Goal: Task Accomplishment & Management: Complete application form

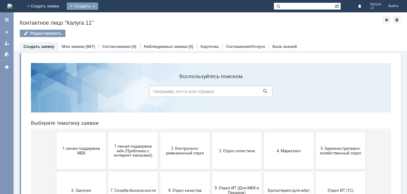
click at [98, 9] on div "Создать" at bounding box center [82, 5] width 31 height 7
click at [115, 17] on link "Заявка" at bounding box center [91, 18] width 47 height 7
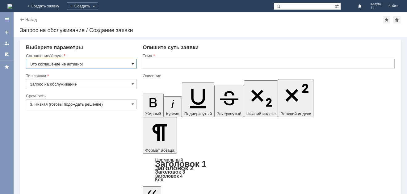
click at [133, 63] on span at bounding box center [132, 63] width 2 height 5
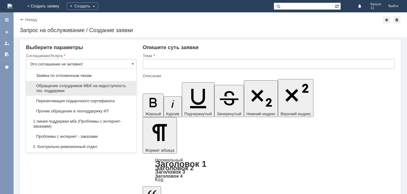
scroll to position [31, 0]
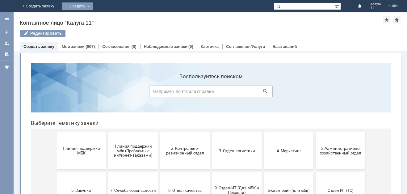
click at [93, 6] on div "Создать" at bounding box center [77, 5] width 31 height 7
click at [110, 16] on link "Заявка" at bounding box center [86, 18] width 47 height 7
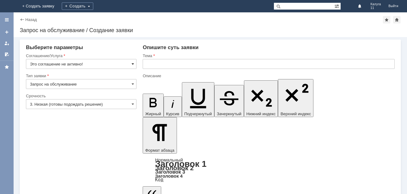
click at [134, 65] on span at bounding box center [132, 63] width 2 height 5
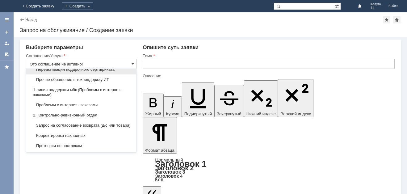
scroll to position [62, 0]
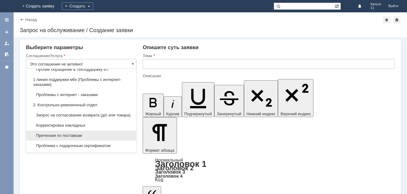
click at [98, 138] on div "Претензии по поставкам" at bounding box center [81, 135] width 110 height 10
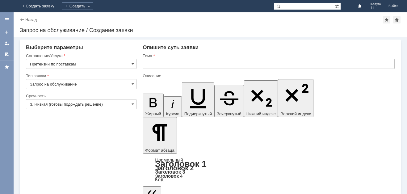
type input "Претензии по поставкам"
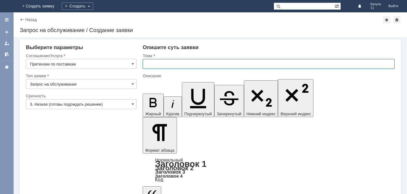
click at [153, 68] on input "text" at bounding box center [269, 64] width 252 height 10
type input "Акт расхождений"
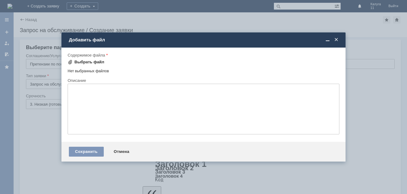
click at [81, 63] on div "Выбрать файл" at bounding box center [89, 62] width 30 height 5
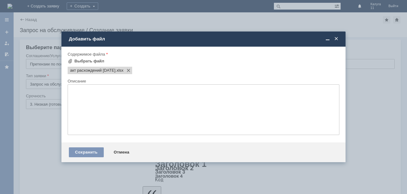
scroll to position [0, 0]
click at [100, 150] on div "Сохранить" at bounding box center [86, 152] width 35 height 10
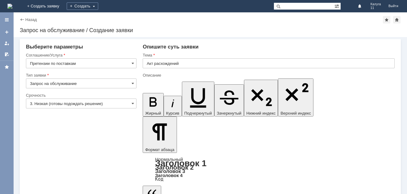
scroll to position [1, 0]
